Goal: Task Accomplishment & Management: Manage account settings

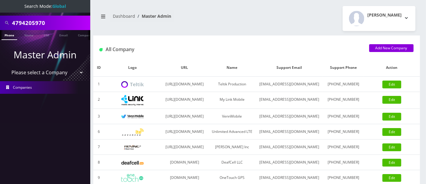
click at [69, 70] on select "Please select a Company Teltik Production My Link Mobile VennMobile Unlimited A…" at bounding box center [45, 72] width 77 height 11
click at [191, 49] on h1 "All Company" at bounding box center [229, 50] width 261 height 6
drag, startPoint x: 59, startPoint y: 20, endPoint x: 0, endPoint y: 11, distance: 59.3
click at [0, 11] on nav "Search Mode: Global 4794205970 Phone Name SIM Email Company Customer Master Adm…" at bounding box center [45, 92] width 90 height 184
click at [53, 20] on input "4794205970" at bounding box center [50, 22] width 77 height 11
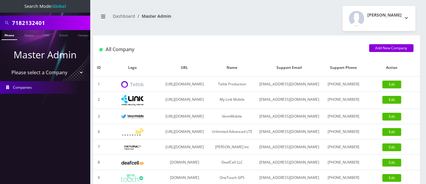
type input "7182132401"
click at [8, 35] on link "Phone" at bounding box center [10, 35] width 16 height 10
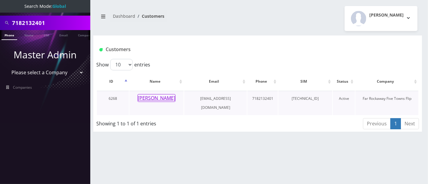
click at [161, 99] on button "Rachel Bamberger" at bounding box center [156, 98] width 38 height 8
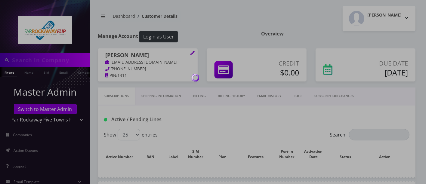
type input "7182132401"
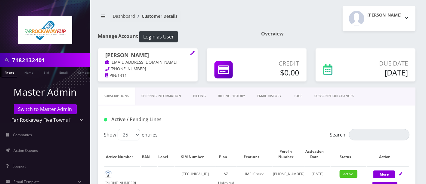
click at [295, 93] on link "LOGS" at bounding box center [298, 96] width 21 height 17
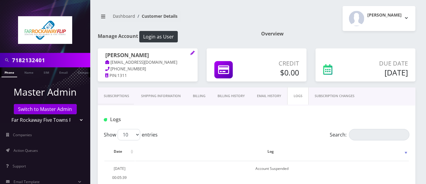
scroll to position [161, 0]
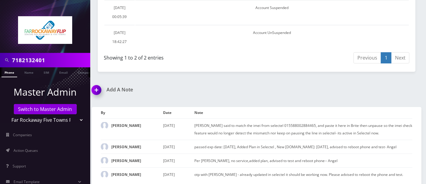
click at [96, 87] on img at bounding box center [98, 92] width 18 height 18
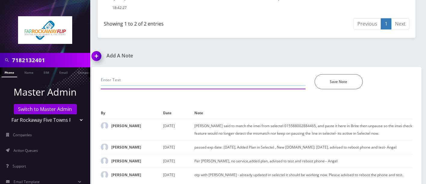
click at [153, 74] on input "text" at bounding box center [203, 79] width 205 height 11
click at [138, 77] on input "9295688263" at bounding box center [203, 79] width 205 height 11
type input "9295688263"
click at [146, 72] on div "9295688263 *Please Enter Note Save Note" at bounding box center [256, 78] width 321 height 22
drag, startPoint x: 150, startPoint y: 75, endPoint x: 127, endPoint y: 97, distance: 31.9
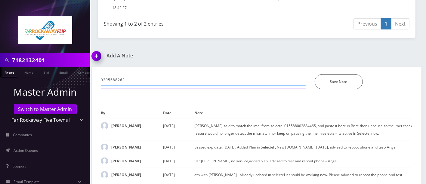
type input "9295688263"
click at [143, 78] on input "9295688263" at bounding box center [203, 79] width 205 height 11
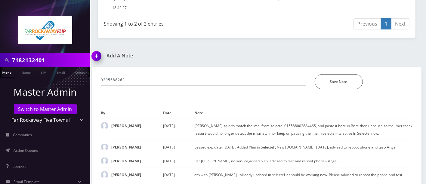
drag, startPoint x: 60, startPoint y: 59, endPoint x: 0, endPoint y: 55, distance: 60.5
click at [0, 57] on div "7182132401" at bounding box center [45, 60] width 90 height 14
paste input "3472749653"
type input "3472749653"
click at [9, 72] on link "Phone" at bounding box center [7, 72] width 16 height 10
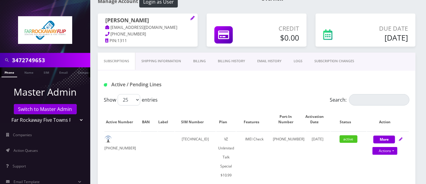
scroll to position [36, 0]
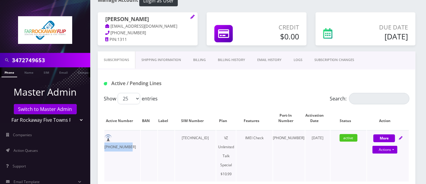
drag, startPoint x: 139, startPoint y: 138, endPoint x: 112, endPoint y: 138, distance: 26.2
click at [112, 137] on td "[PHONE_NUMBER]" at bounding box center [122, 155] width 36 height 51
copy td "[PHONE_NUMBER]"
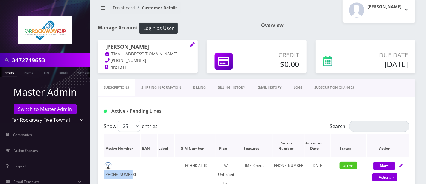
scroll to position [0, 0]
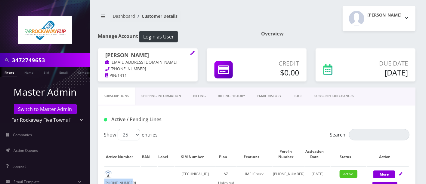
click at [233, 95] on link "Billing History" at bounding box center [231, 96] width 39 height 17
